Goal: Task Accomplishment & Management: Use online tool/utility

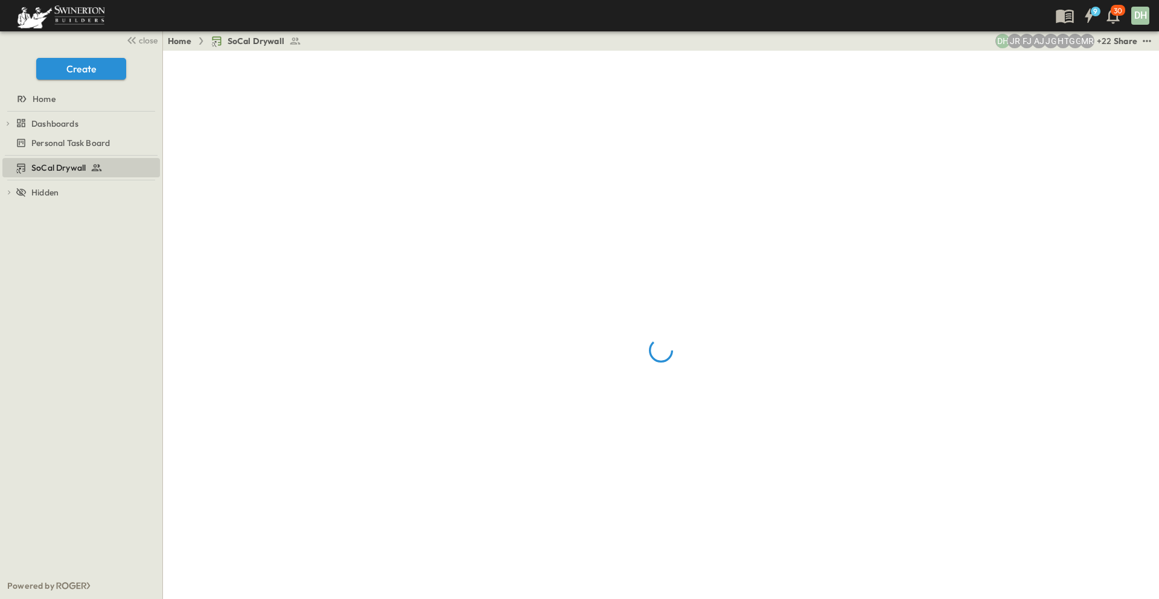
drag, startPoint x: 142, startPoint y: 43, endPoint x: 139, endPoint y: 49, distance: 7.0
click at [142, 43] on span "close" at bounding box center [148, 40] width 19 height 12
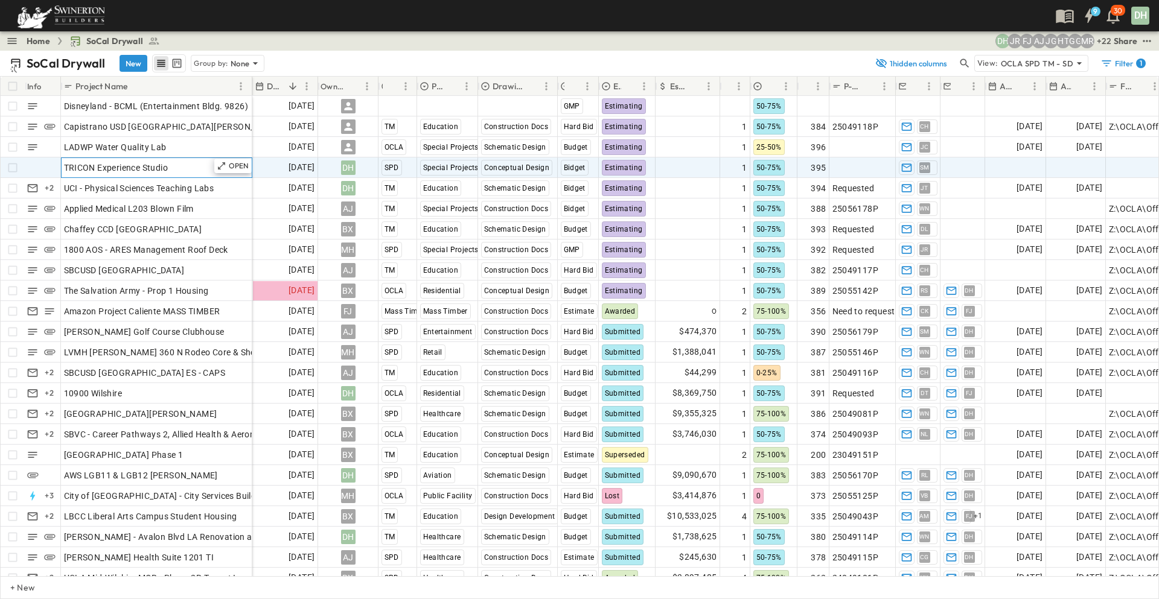
click at [194, 163] on div "TRICON Experience Studio" at bounding box center [156, 167] width 185 height 17
click at [928, 168] on span "SM" at bounding box center [925, 167] width 10 height 1
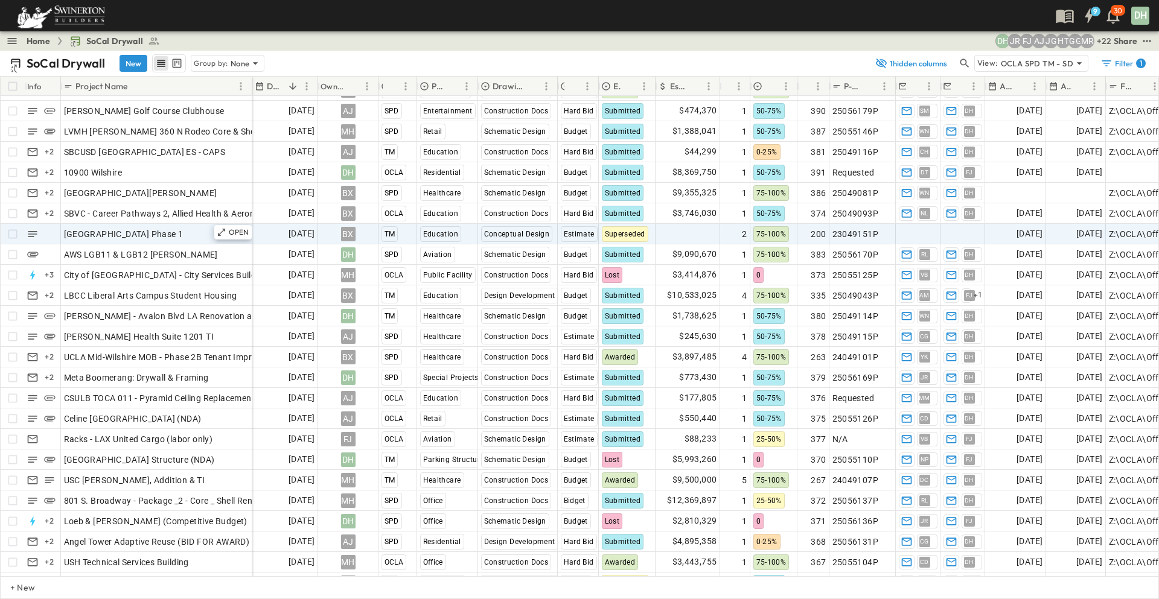
scroll to position [241, 0]
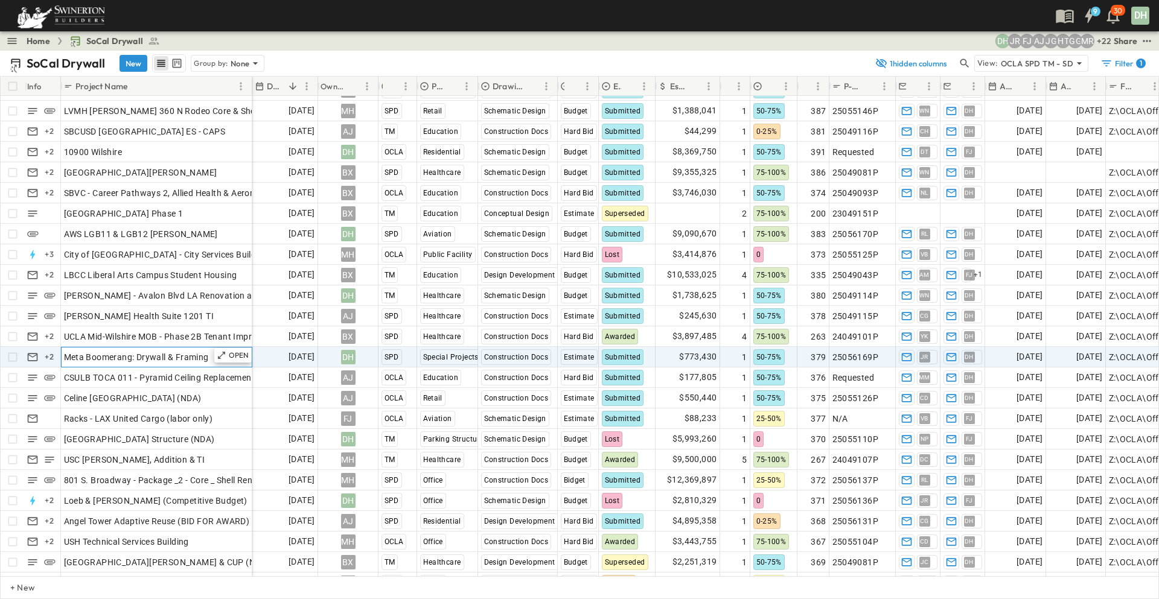
click at [174, 355] on span "Meta Boomerang: Drywall & Framing" at bounding box center [136, 357] width 145 height 12
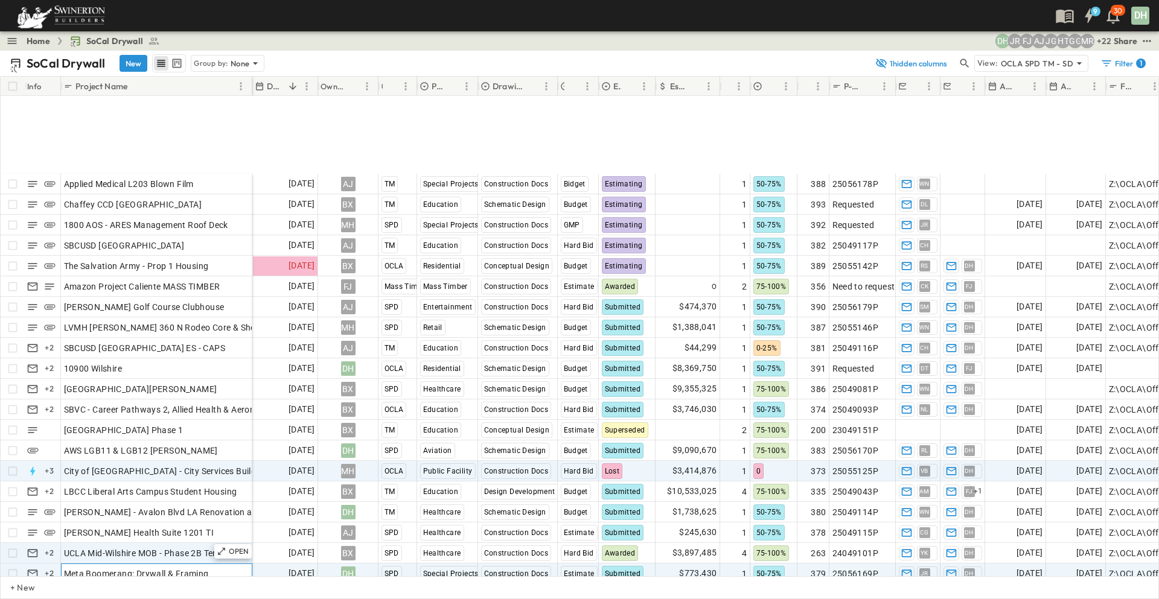
scroll to position [181, 0]
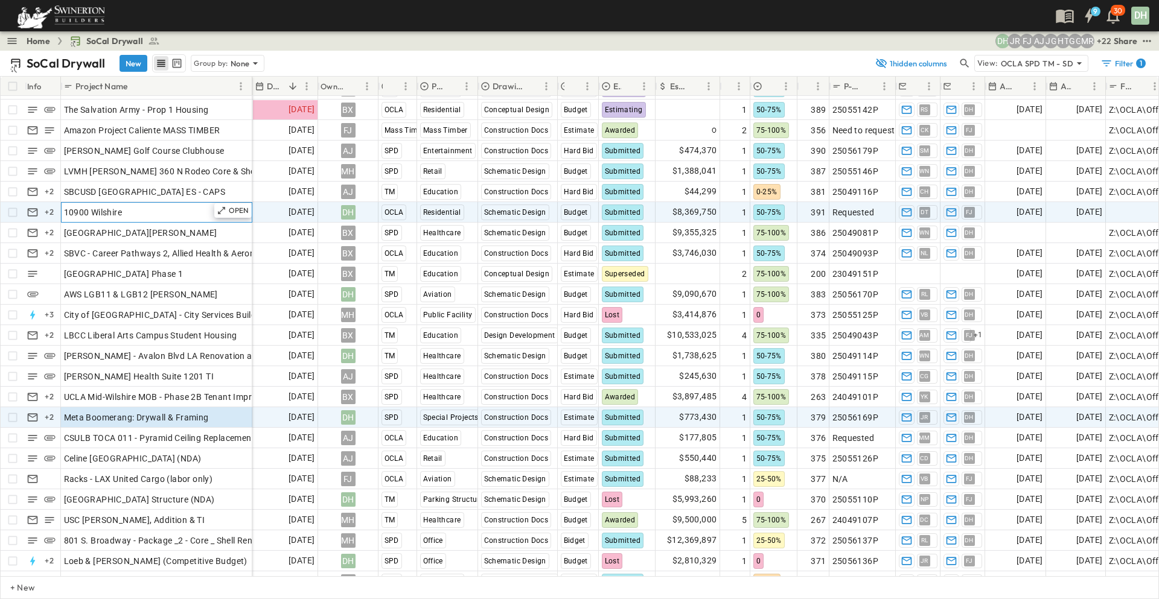
click at [164, 214] on div "10900 Wilshire" at bounding box center [156, 212] width 185 height 17
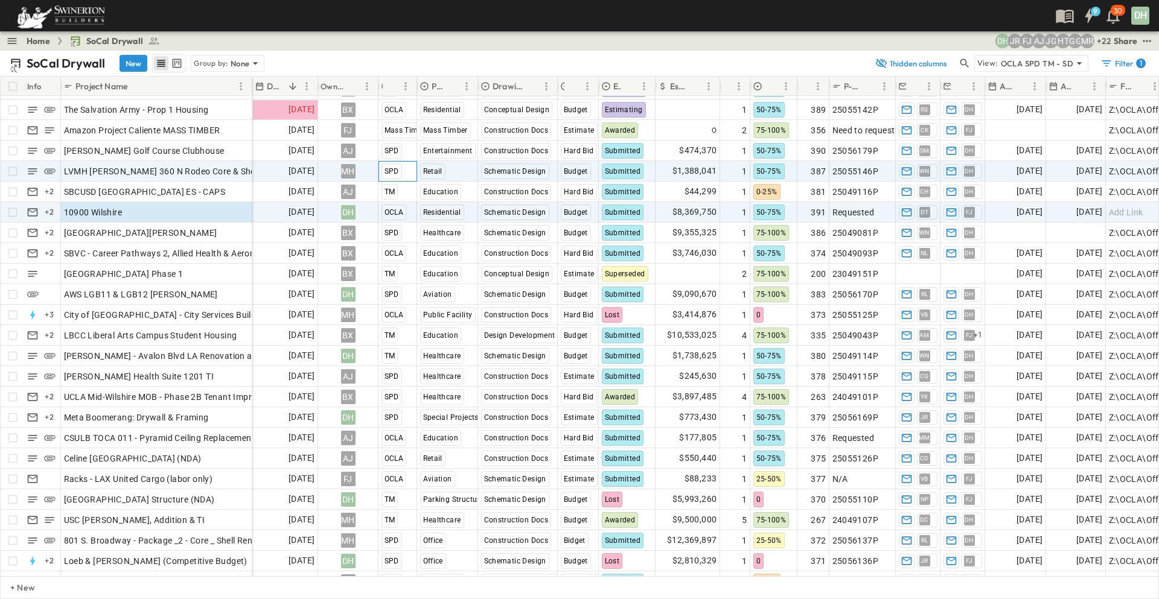
click at [393, 170] on span "SPD" at bounding box center [391, 171] width 14 height 8
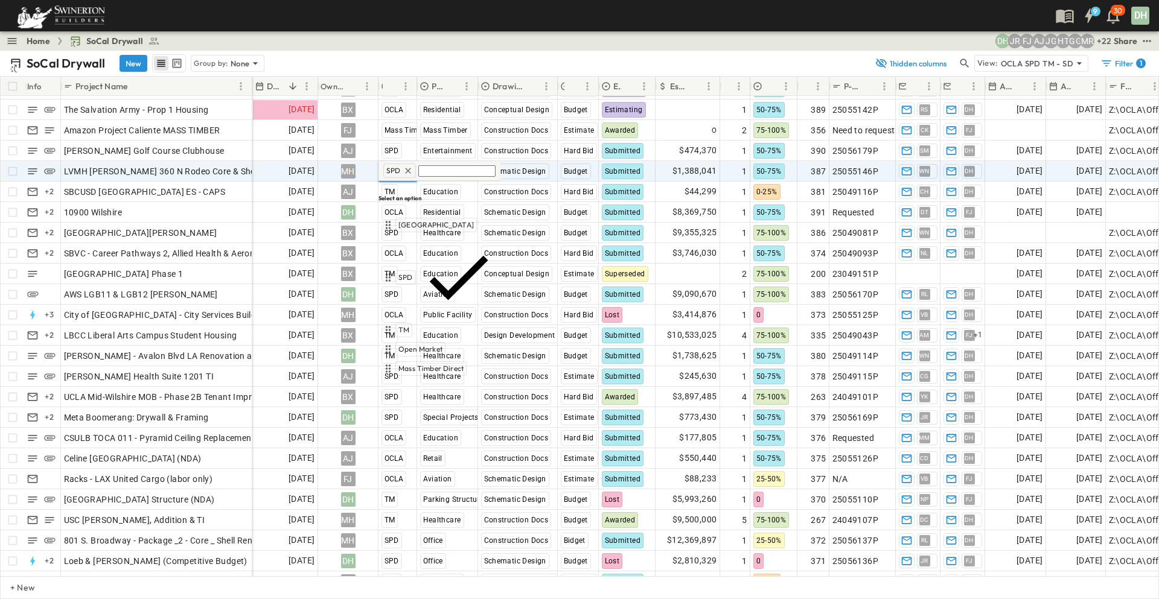
click at [410, 383] on span "OCLA" at bounding box center [408, 388] width 21 height 10
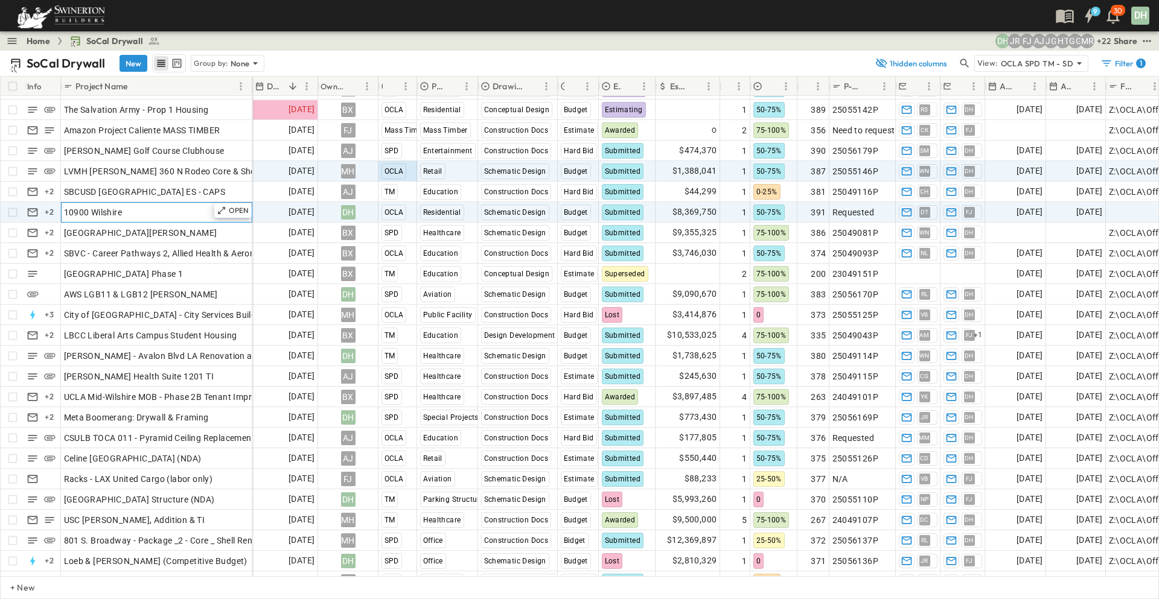
click at [178, 215] on div "10900 Wilshire" at bounding box center [156, 212] width 185 height 17
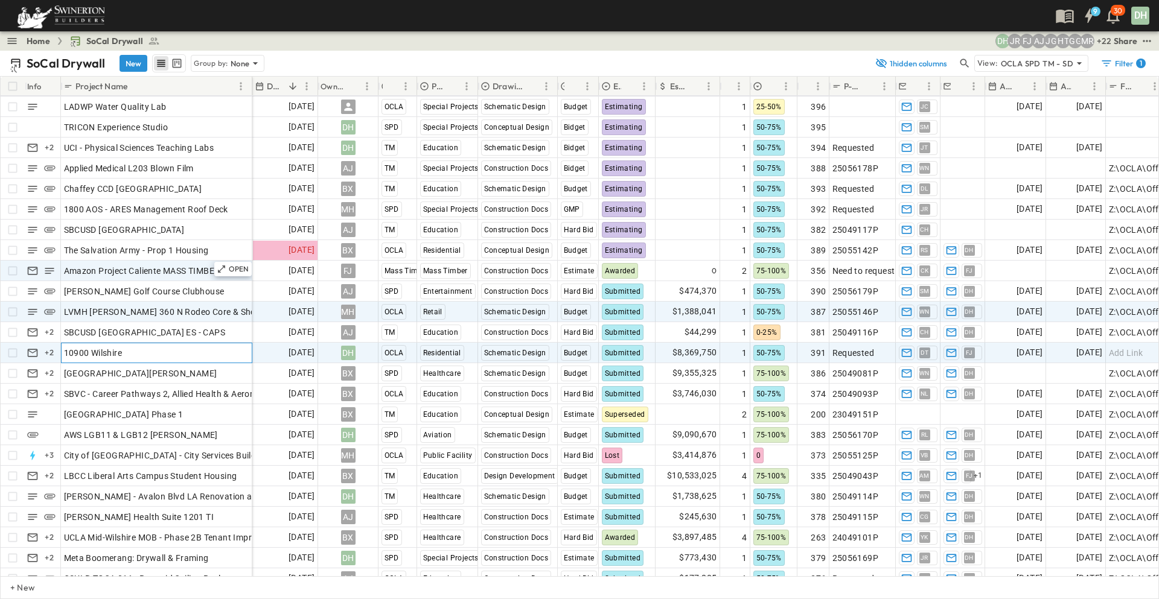
scroll to position [60, 0]
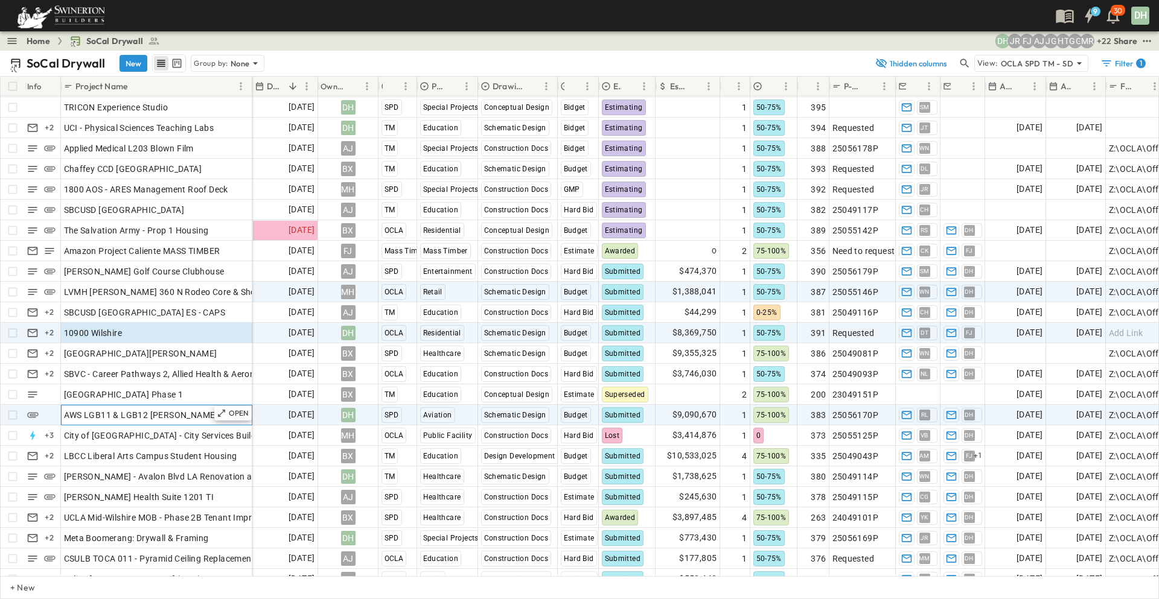
drag, startPoint x: 183, startPoint y: 416, endPoint x: 199, endPoint y: 415, distance: 15.7
click at [183, 416] on div "AWS LGB11 & LGB12 [PERSON_NAME]" at bounding box center [156, 415] width 185 height 17
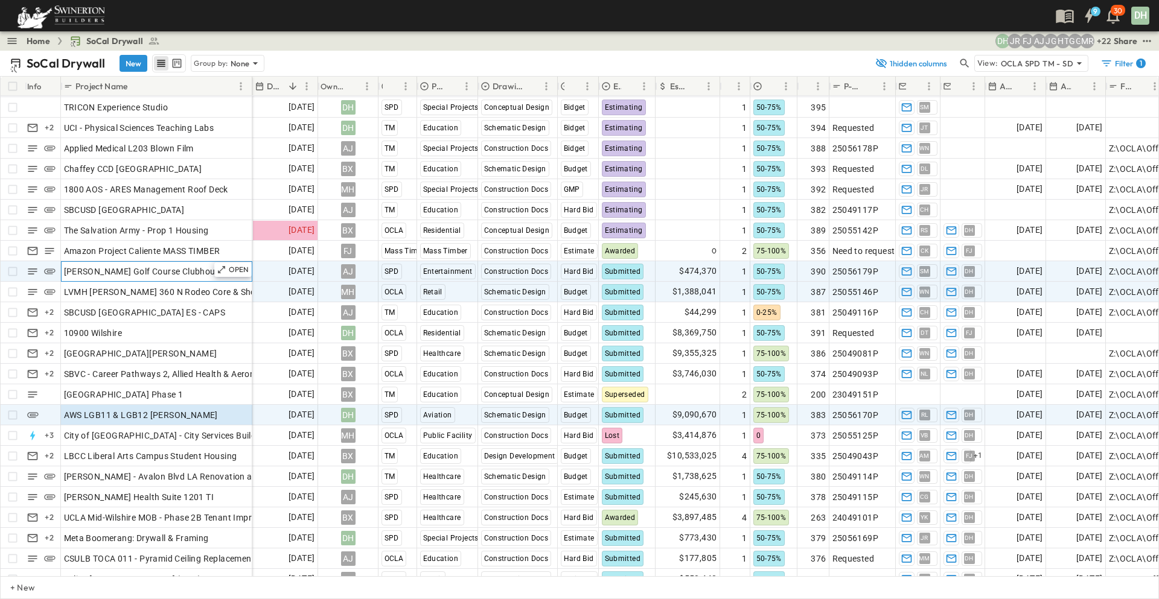
click at [175, 271] on span "[PERSON_NAME] Golf Course Clubhouse" at bounding box center [144, 272] width 161 height 12
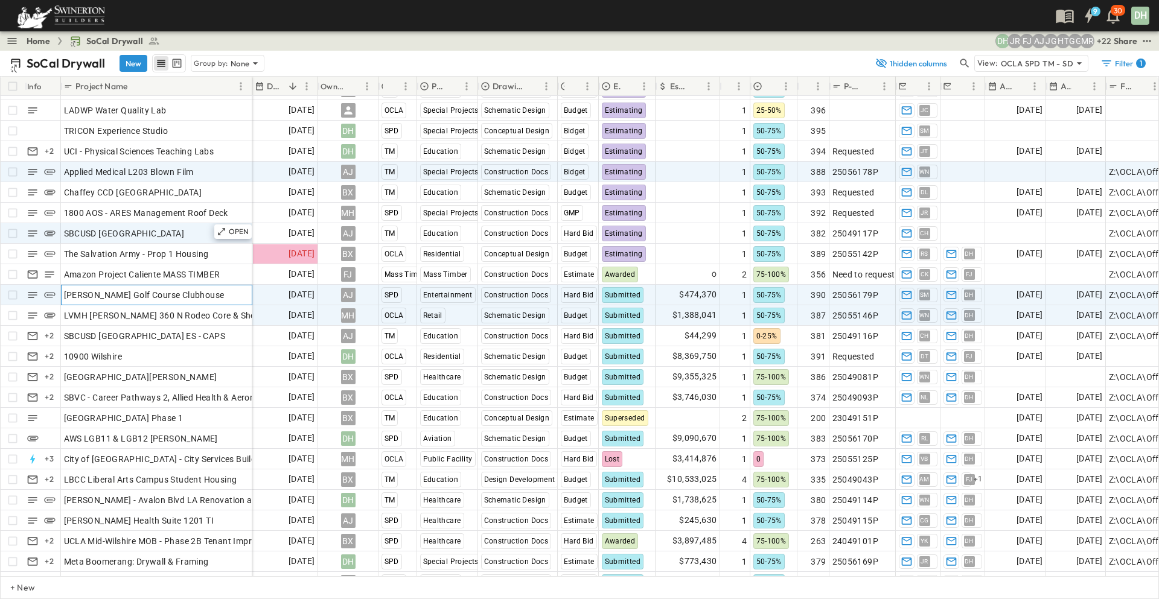
scroll to position [0, 0]
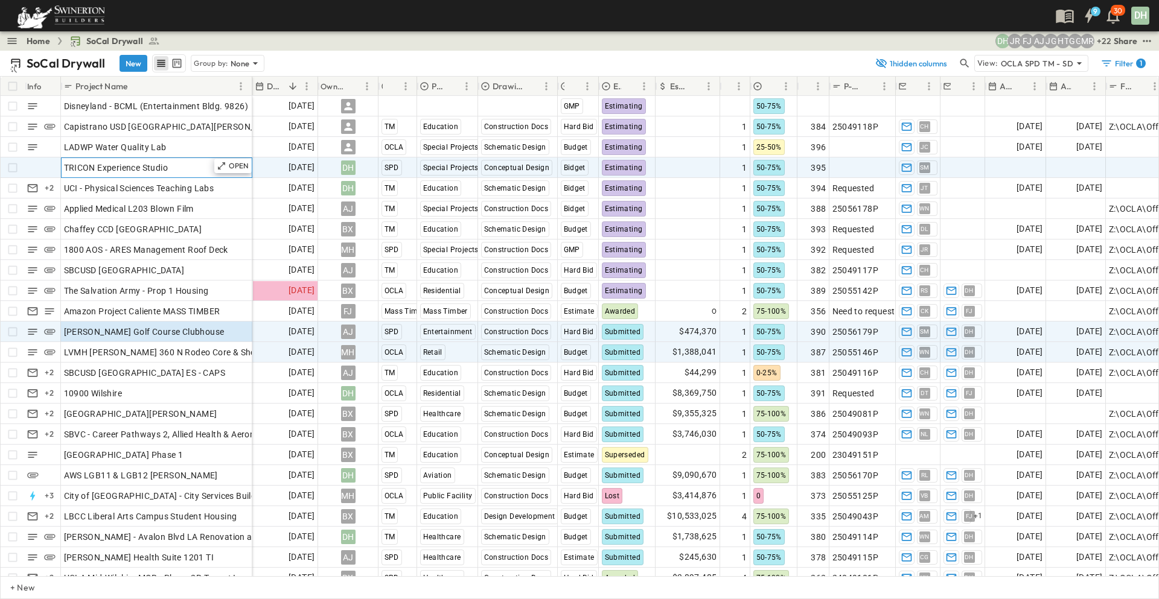
click at [179, 168] on div "TRICON Experience Studio" at bounding box center [156, 167] width 185 height 17
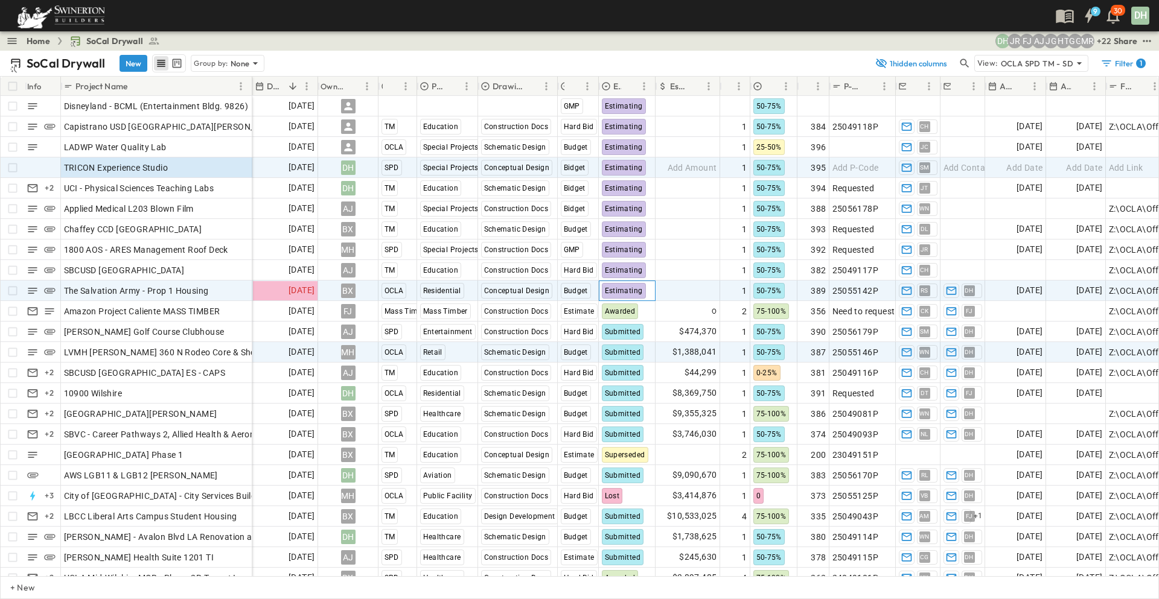
drag, startPoint x: 625, startPoint y: 291, endPoint x: 632, endPoint y: 290, distance: 7.3
click at [625, 291] on span "Estimating" at bounding box center [624, 291] width 38 height 8
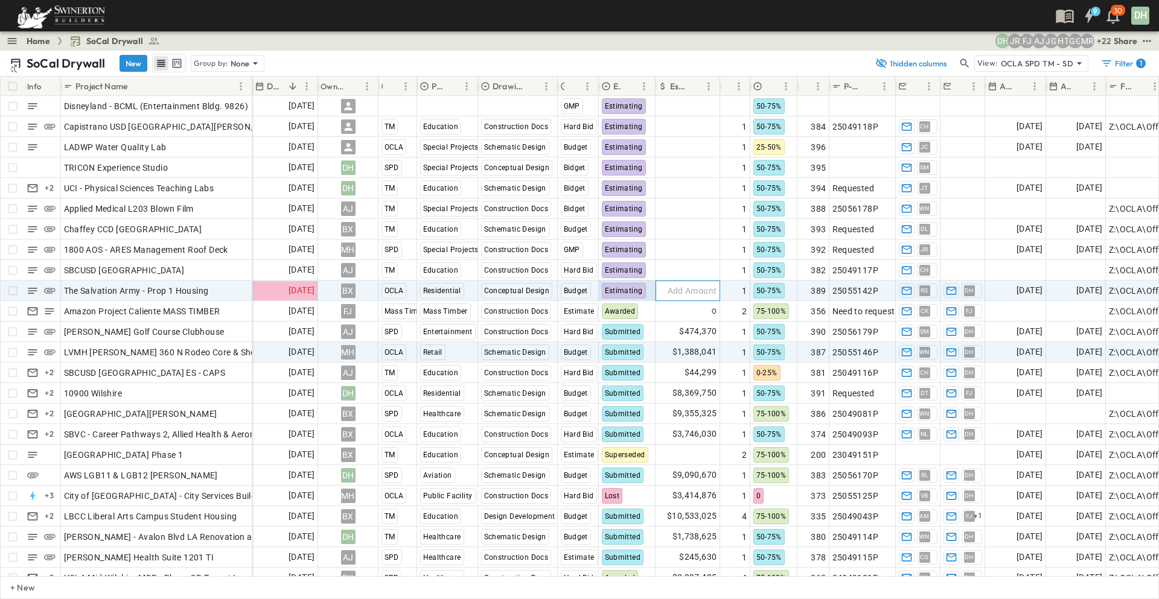
click at [682, 295] on span "Add Amount" at bounding box center [691, 291] width 49 height 12
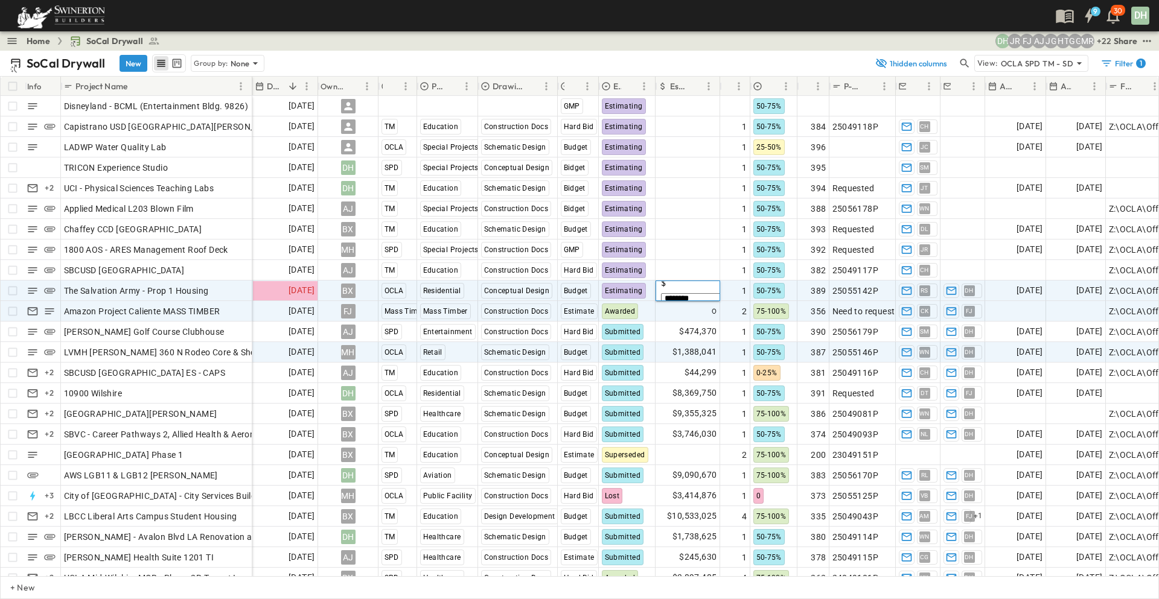
type input "*******"
click at [631, 291] on span "Estimating" at bounding box center [624, 291] width 38 height 8
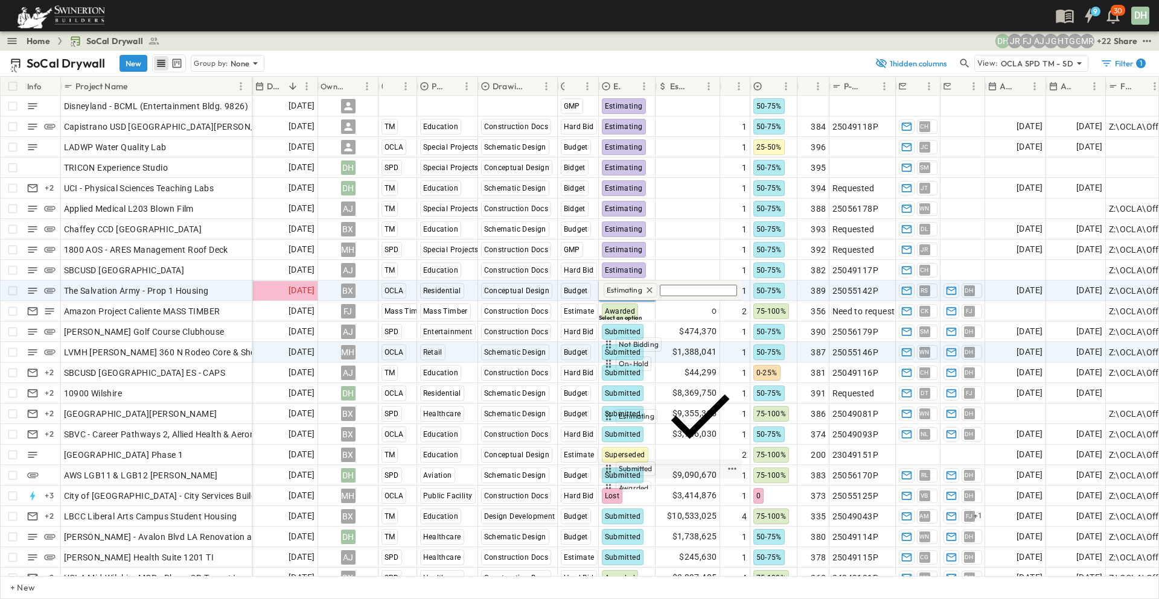
click at [647, 462] on div "Submitted" at bounding box center [636, 469] width 40 height 14
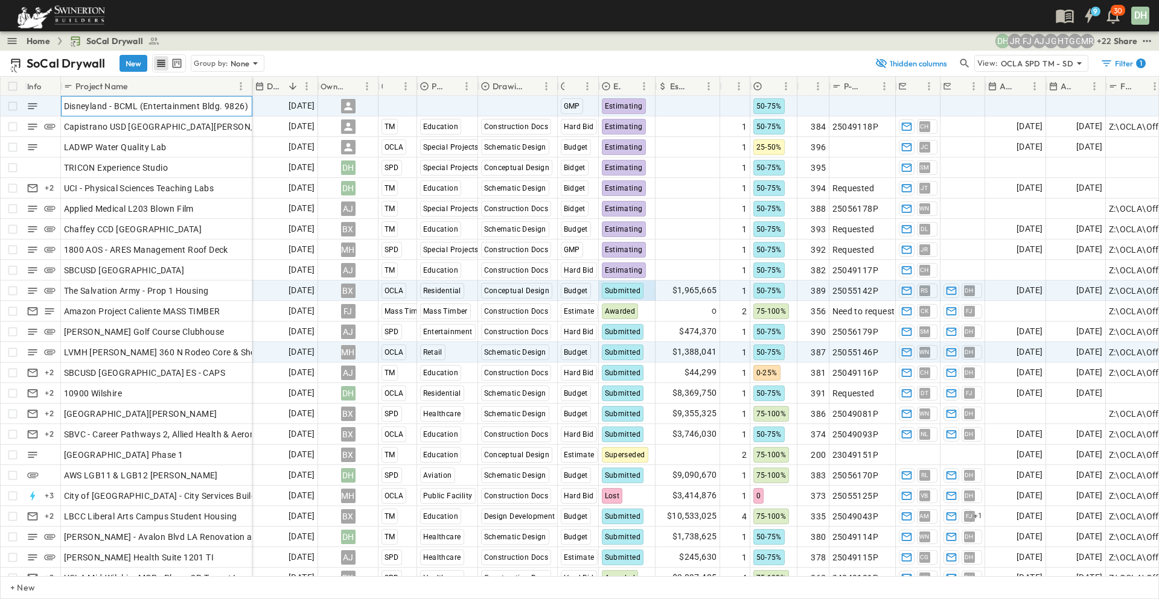
drag, startPoint x: 172, startPoint y: 104, endPoint x: 339, endPoint y: 60, distance: 172.9
click at [172, 104] on span "Disneyland - BCML (Entertainment Bldg. 9826)" at bounding box center [156, 106] width 185 height 12
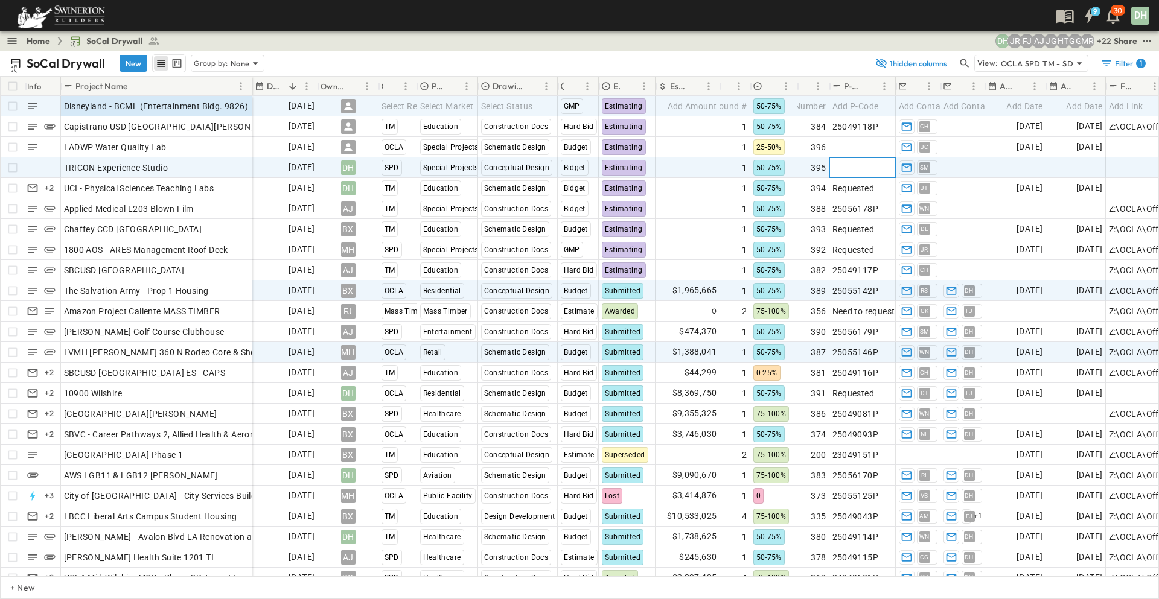
click at [849, 168] on span "Add P-Code" at bounding box center [855, 168] width 46 height 12
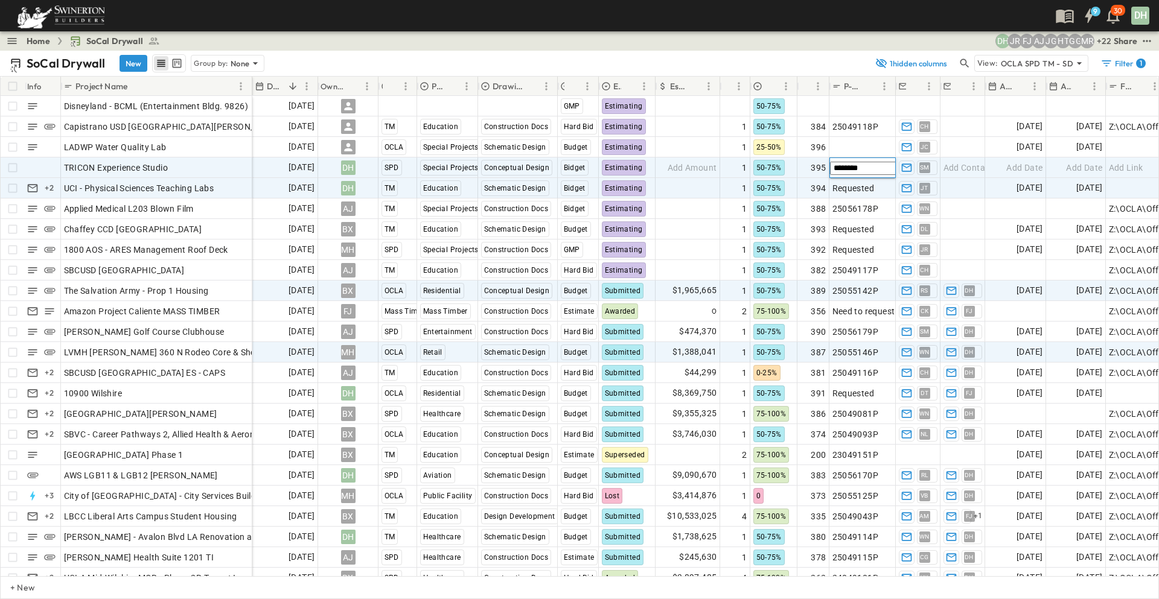
type input "*********"
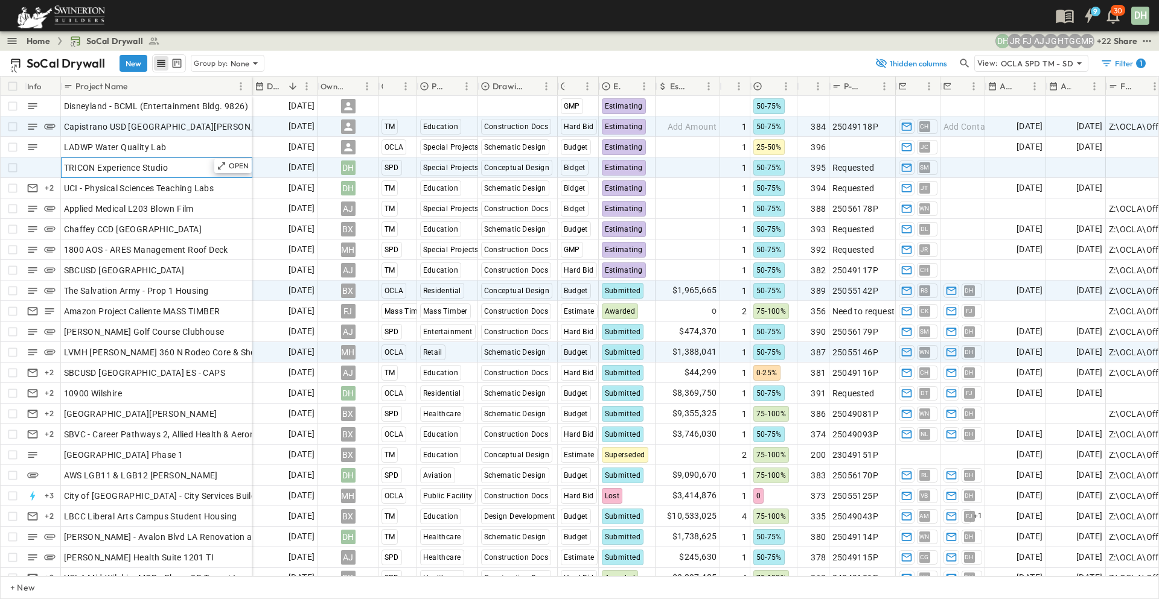
click at [196, 167] on div "TRICON Experience Studio" at bounding box center [156, 167] width 185 height 17
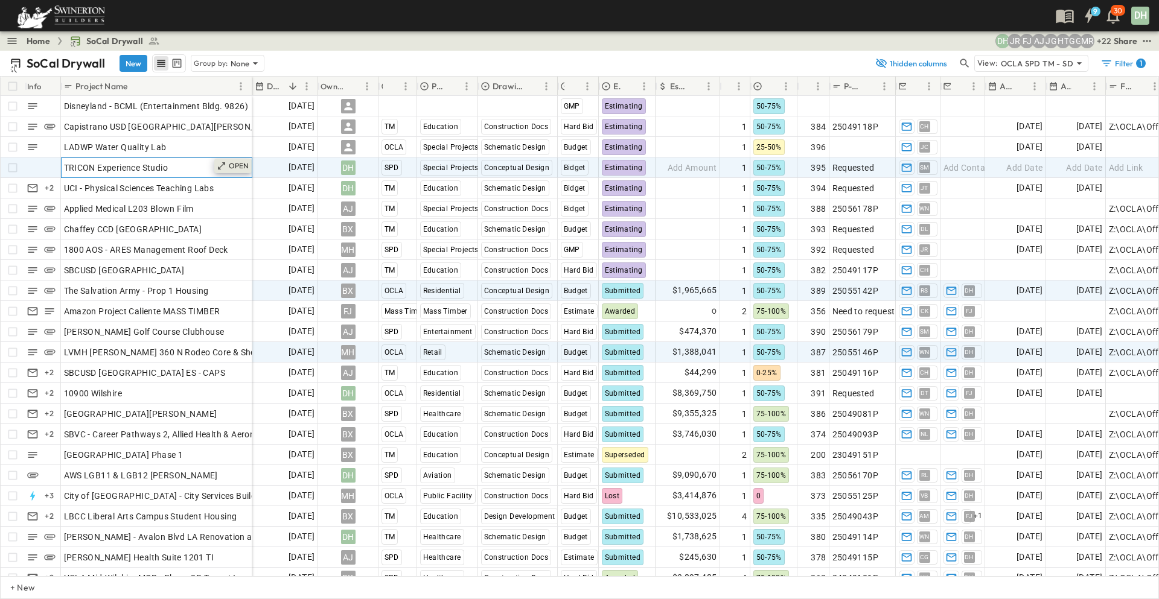
click at [237, 163] on p "OPEN" at bounding box center [239, 166] width 21 height 10
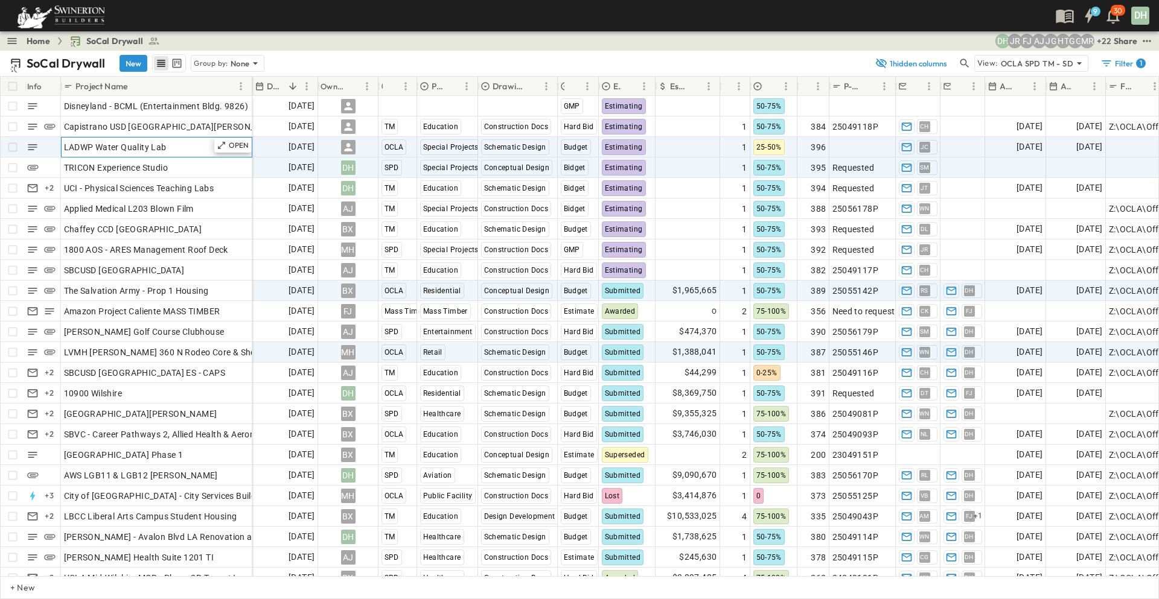
click at [184, 145] on div "LADWP Water Quality Lab" at bounding box center [156, 147] width 185 height 17
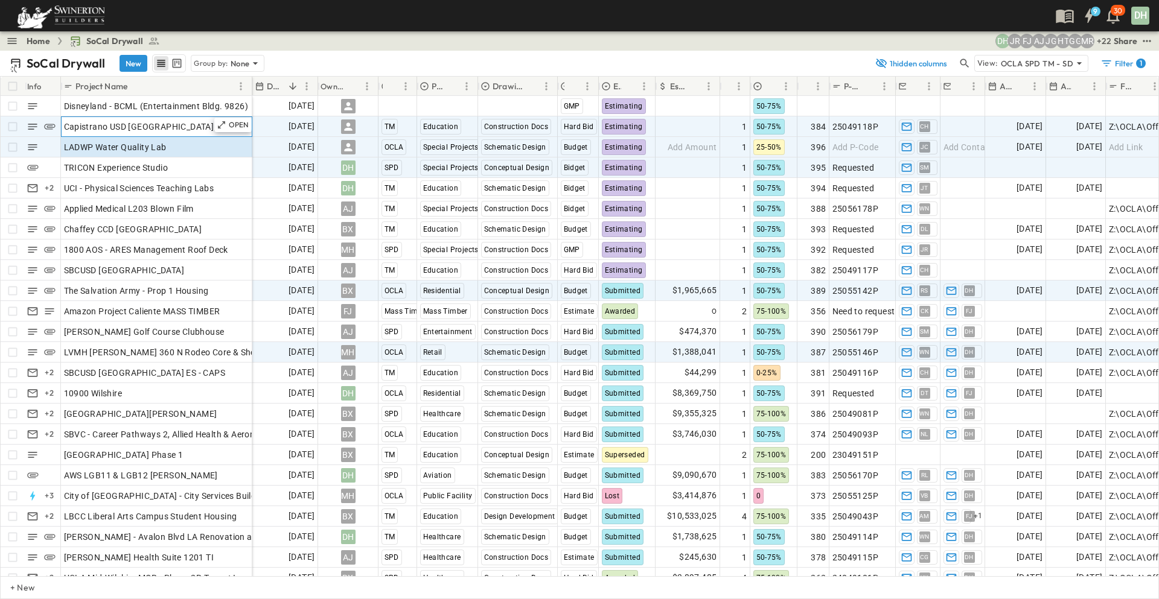
click at [174, 124] on span "Capistrano USD [GEOGRAPHIC_DATA][PERSON_NAME]" at bounding box center [173, 127] width 218 height 12
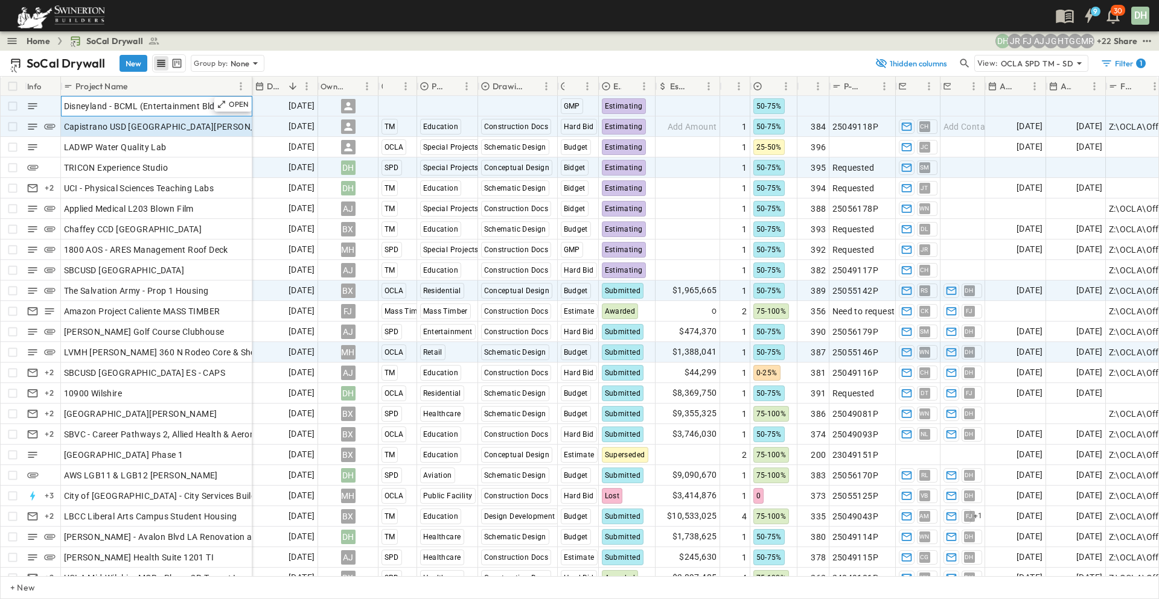
click at [175, 107] on span "Disneyland - BCML (Entertainment Bldg. 9826)" at bounding box center [156, 106] width 185 height 12
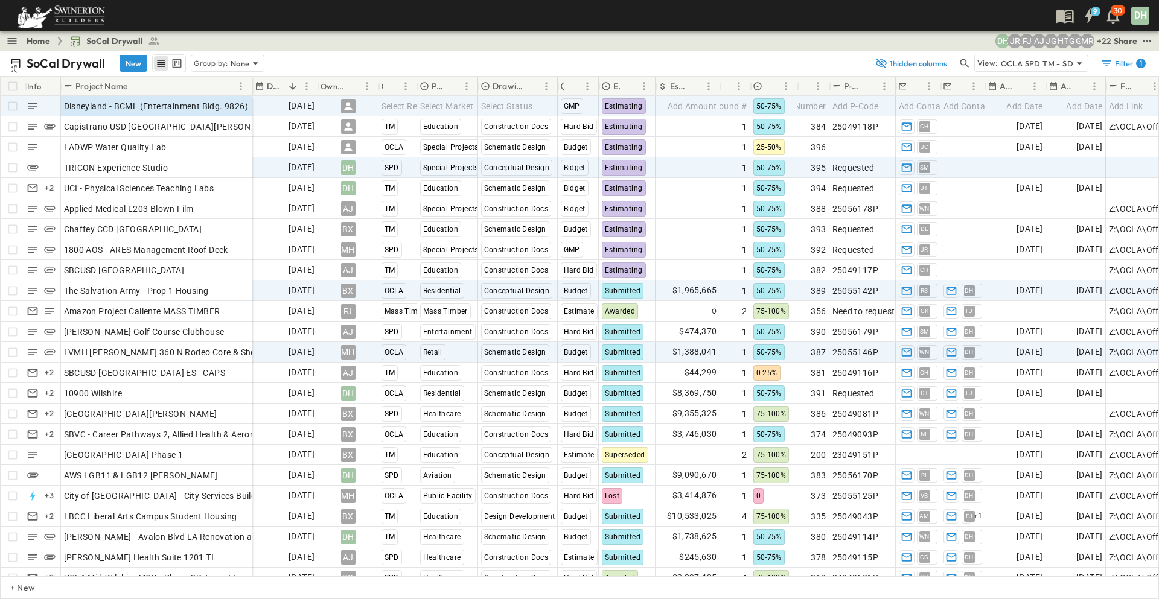
drag, startPoint x: 948, startPoint y: 18, endPoint x: 972, endPoint y: 14, distance: 24.9
click at [948, 18] on div "9 30 DH" at bounding box center [578, 15] width 1156 height 31
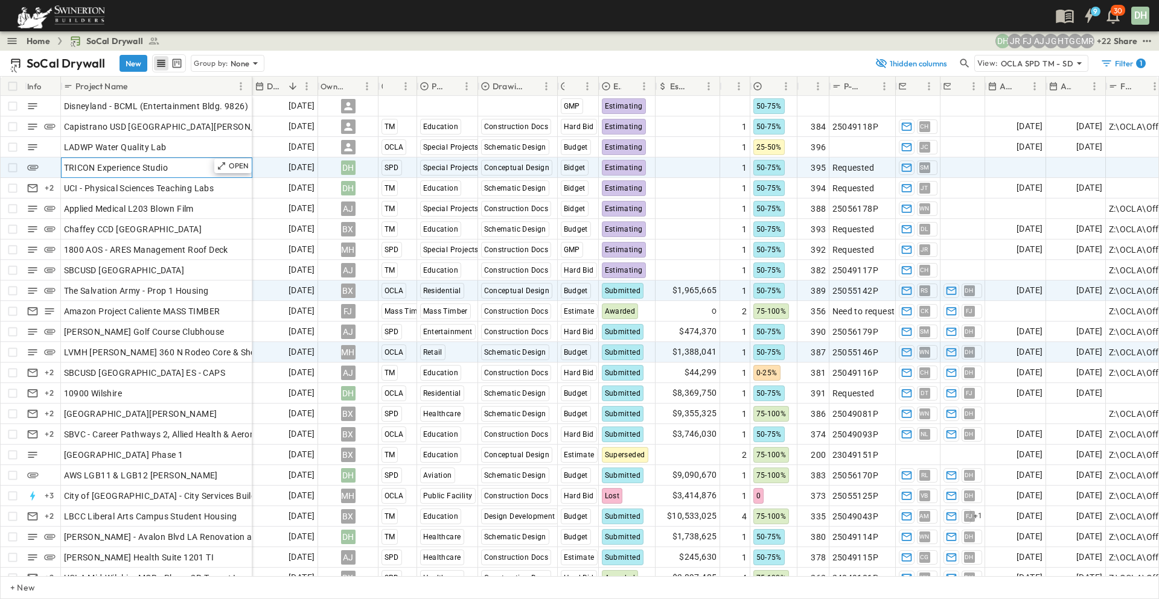
click at [192, 167] on div "TRICON Experience Studio" at bounding box center [156, 167] width 185 height 17
